Goal: Information Seeking & Learning: Find contact information

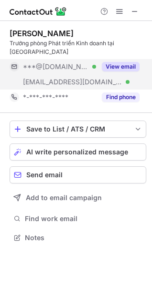
scroll to position [222, 152]
click at [114, 62] on button "View email" at bounding box center [121, 67] width 38 height 10
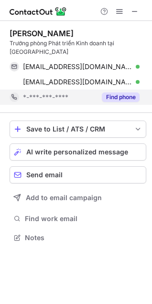
click at [122, 92] on button "Find phone" at bounding box center [121, 97] width 38 height 10
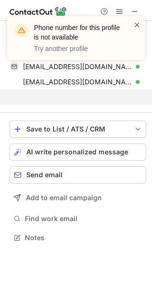
scroll to position [207, 152]
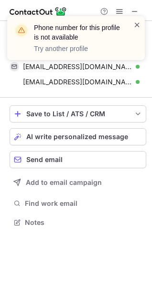
click at [135, 25] on span at bounding box center [137, 25] width 8 height 10
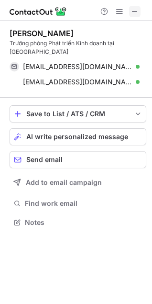
click at [134, 10] on span at bounding box center [135, 12] width 8 height 8
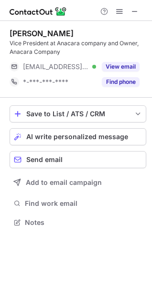
scroll to position [215, 152]
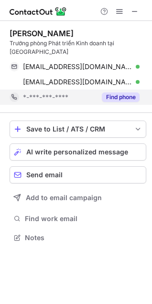
scroll to position [222, 152]
click at [116, 93] on button "Find phone" at bounding box center [121, 97] width 38 height 10
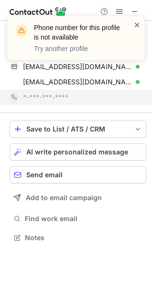
click at [139, 22] on span at bounding box center [137, 25] width 8 height 10
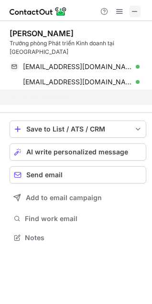
scroll to position [207, 152]
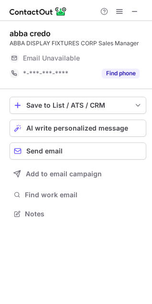
scroll to position [207, 152]
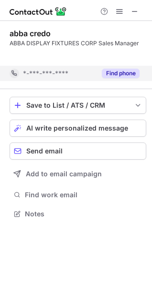
click at [126, 76] on div "abba credo ABBA DISPLAY FIXTURES CORP Sales Manager Email Unavailable Email add…" at bounding box center [76, 124] width 152 height 207
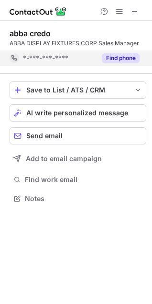
click at [122, 51] on div "Find phone" at bounding box center [117, 58] width 43 height 15
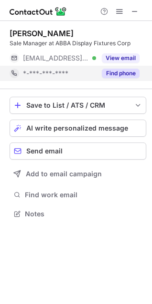
scroll to position [207, 152]
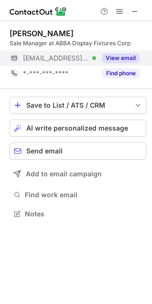
click at [125, 60] on button "View email" at bounding box center [121, 58] width 38 height 10
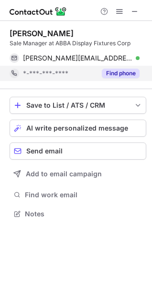
click at [123, 72] on button "Find phone" at bounding box center [121, 74] width 38 height 10
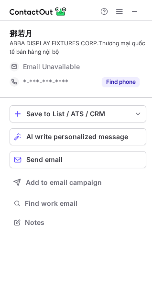
scroll to position [215, 152]
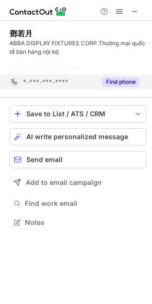
click at [121, 84] on button "Find phone" at bounding box center [121, 82] width 38 height 10
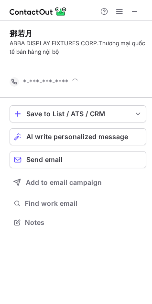
scroll to position [200, 152]
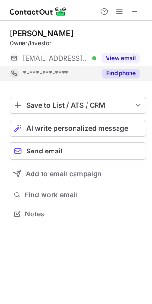
scroll to position [207, 152]
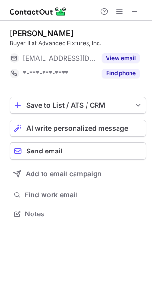
scroll to position [207, 152]
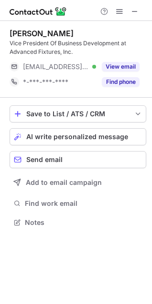
scroll to position [215, 152]
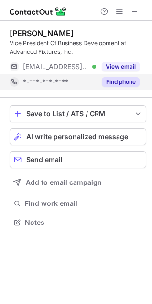
click at [127, 82] on button "Find phone" at bounding box center [121, 82] width 38 height 10
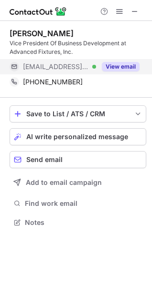
click at [127, 64] on button "View email" at bounding box center [121, 67] width 38 height 10
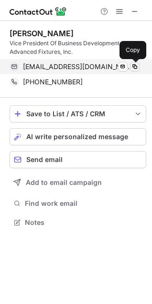
click at [133, 66] on span at bounding box center [135, 67] width 8 height 8
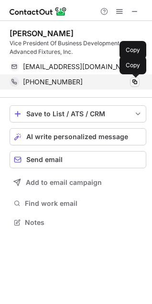
click at [136, 79] on span at bounding box center [135, 82] width 8 height 8
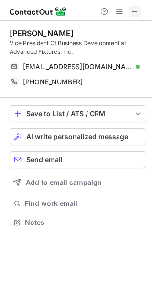
click at [130, 13] on button at bounding box center [134, 11] width 11 height 11
